Goal: Information Seeking & Learning: Learn about a topic

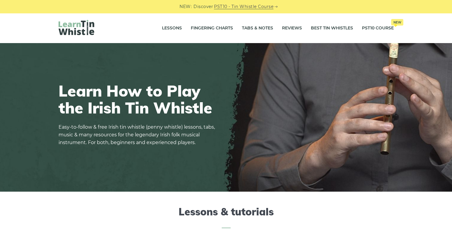
click at [75, 26] on img at bounding box center [77, 27] width 36 height 15
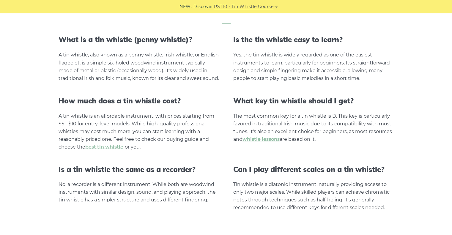
scroll to position [1219, 0]
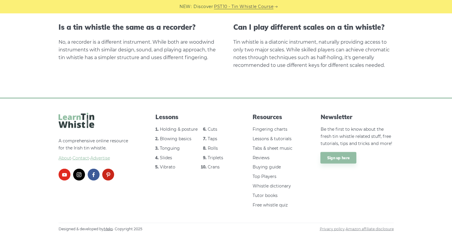
click at [65, 159] on span "About" at bounding box center [65, 158] width 13 height 5
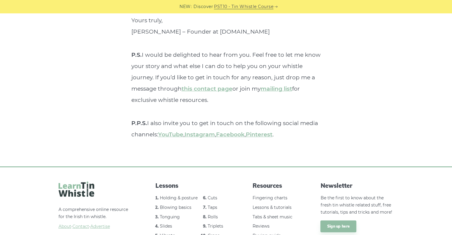
scroll to position [2283, 0]
click at [269, 233] on link "Buying guide" at bounding box center [267, 235] width 28 height 5
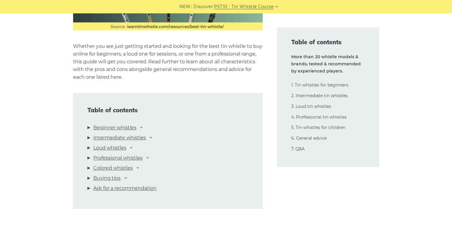
scroll to position [595, 0]
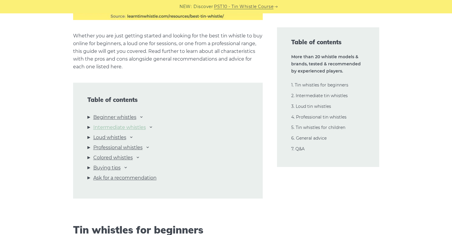
click at [139, 128] on link "Intermediate whistles" at bounding box center [119, 128] width 53 height 8
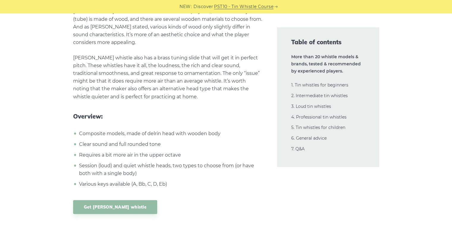
scroll to position [7994, 0]
